Goal: Find specific page/section: Find specific page/section

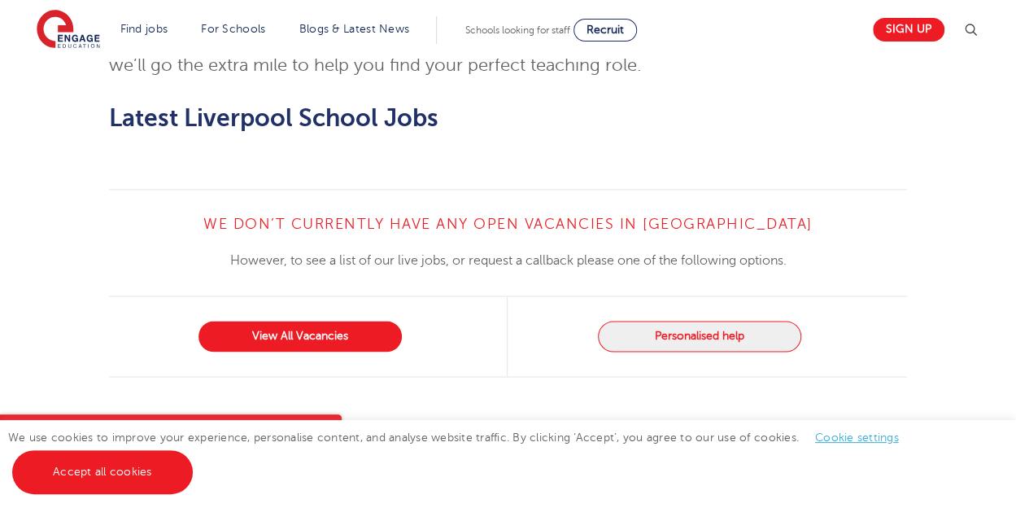
scroll to position [1204, 0]
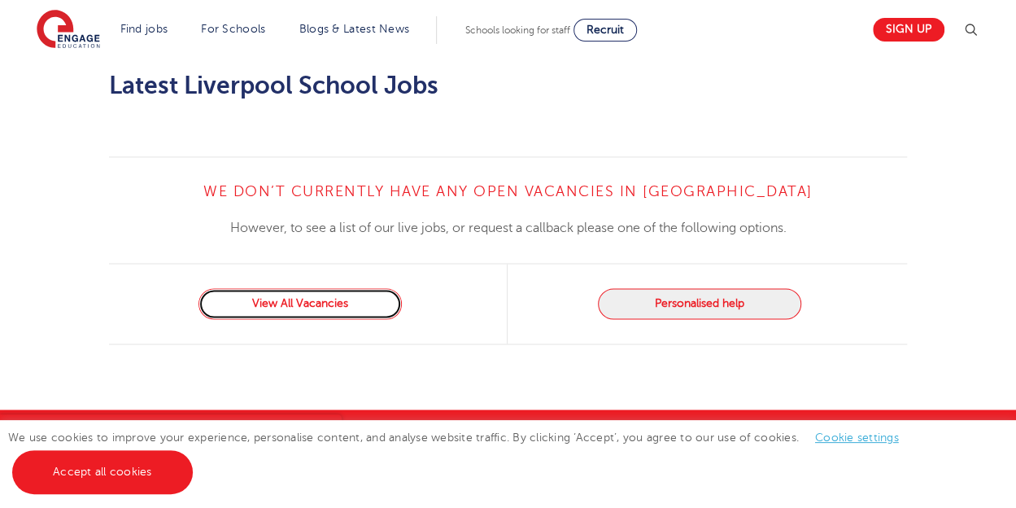
click at [311, 288] on link "View All Vacancies" at bounding box center [300, 303] width 203 height 31
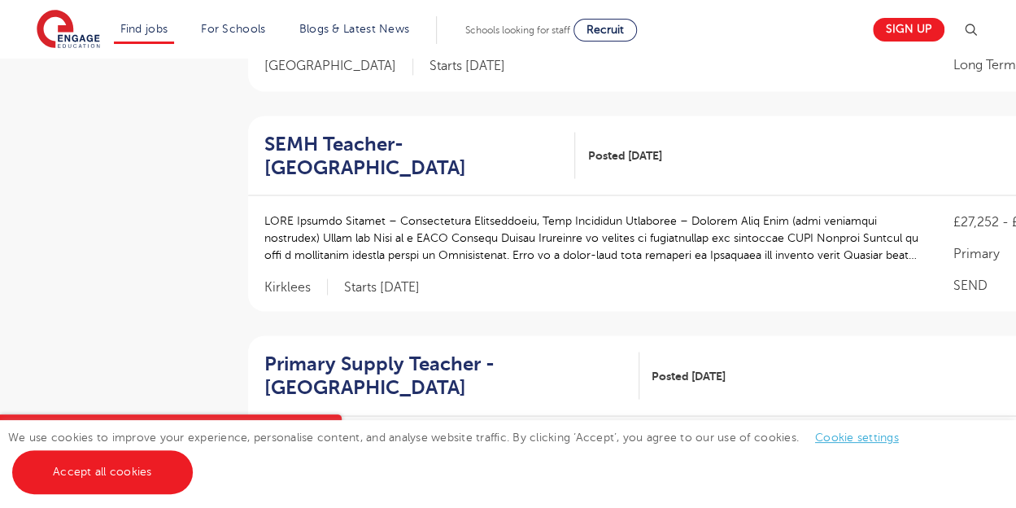
scroll to position [1412, 0]
